Goal: Information Seeking & Learning: Learn about a topic

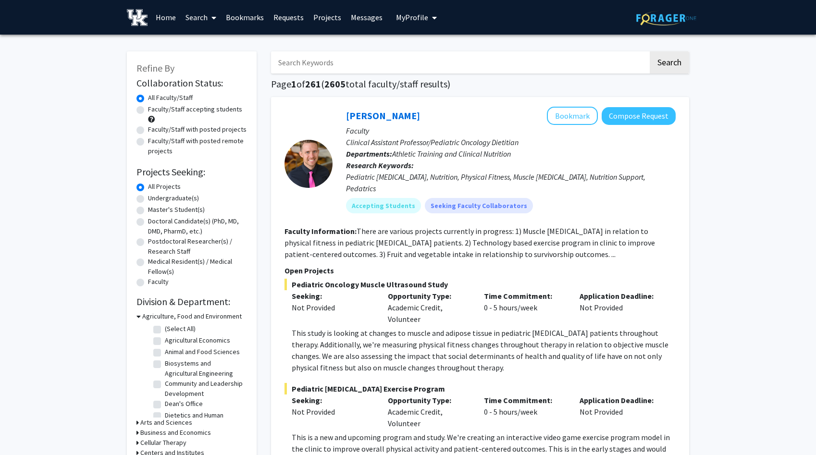
click at [179, 196] on label "Undergraduate(s)" at bounding box center [173, 198] width 51 height 10
click at [154, 196] on input "Undergraduate(s)" at bounding box center [151, 196] width 6 height 6
radio input "true"
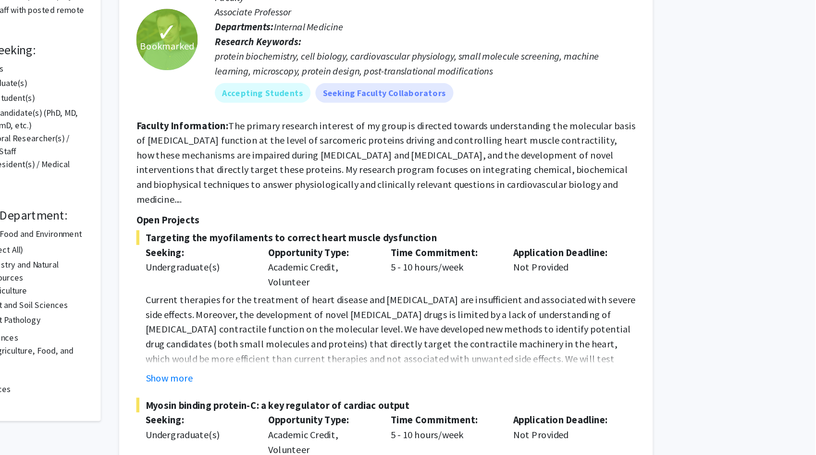
scroll to position [42, 0]
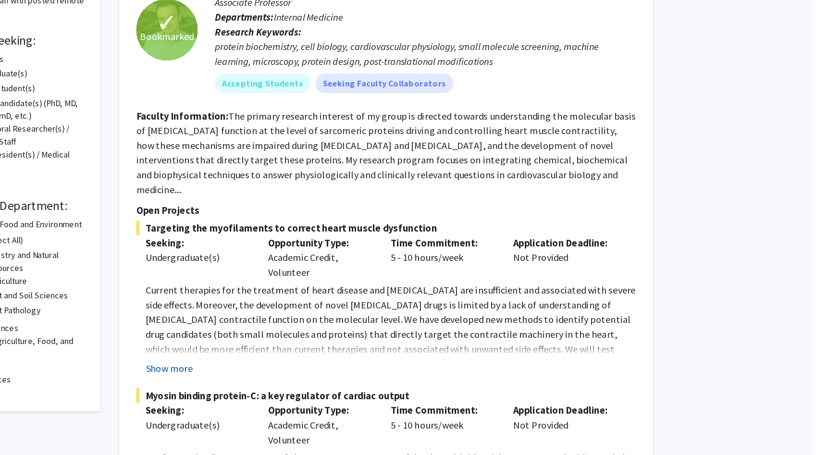
click at [315, 382] on button "Show more" at bounding box center [310, 388] width 37 height 12
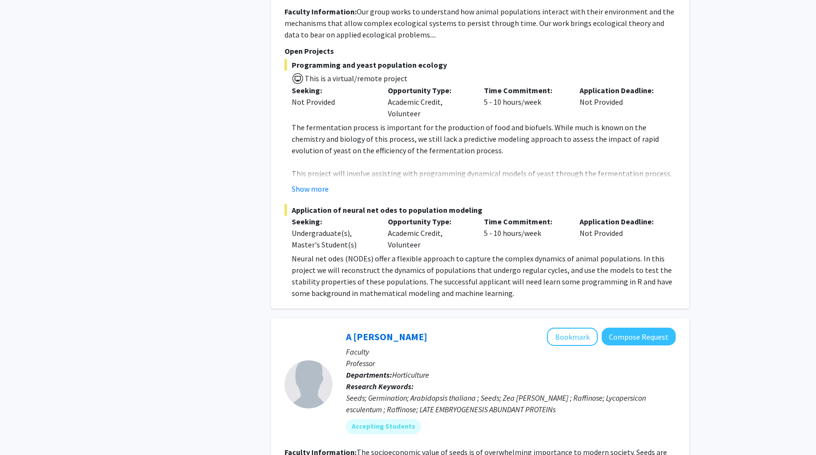
scroll to position [2603, 0]
